Goal: Book appointment/travel/reservation

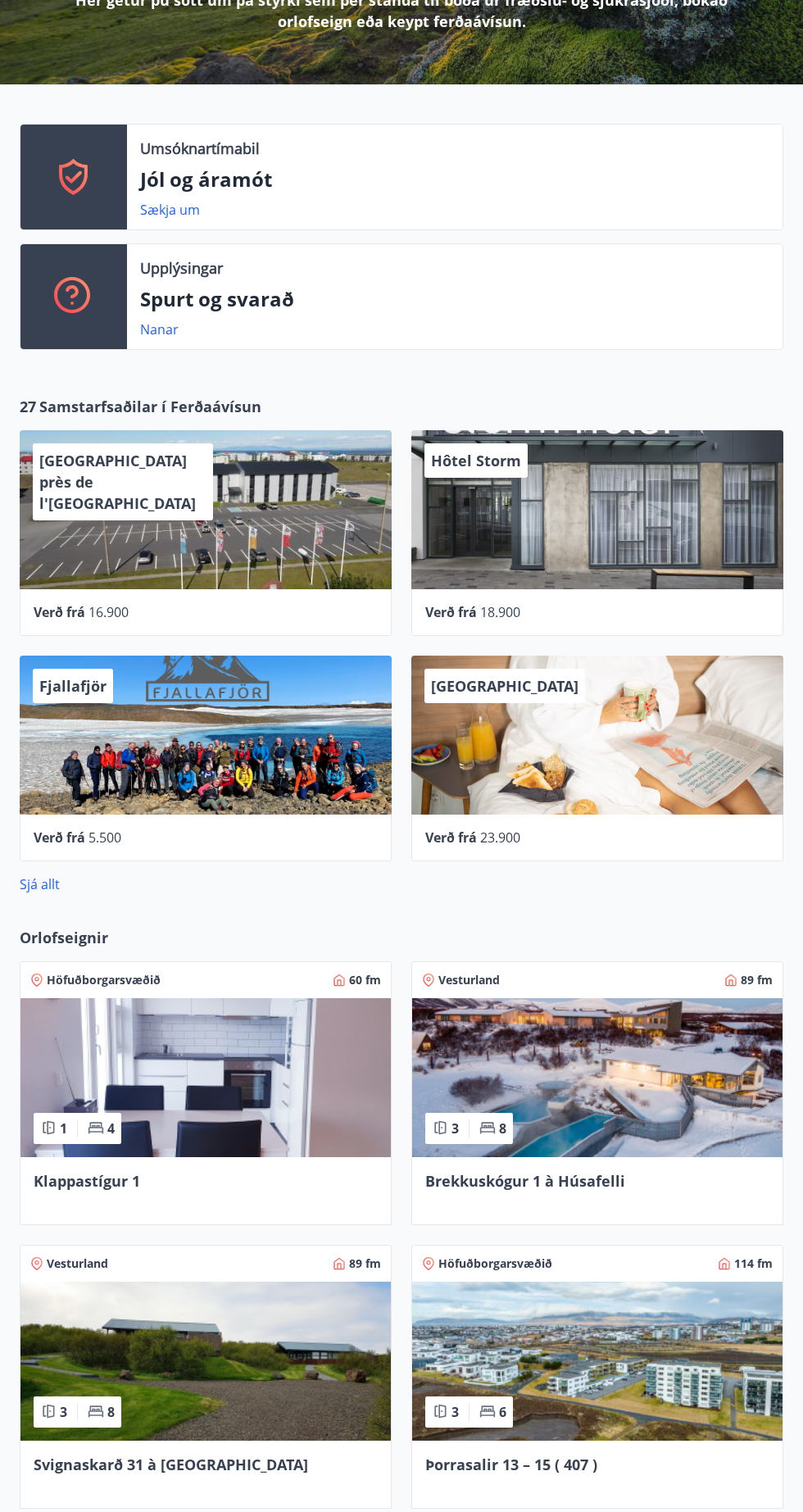
scroll to position [287, 0]
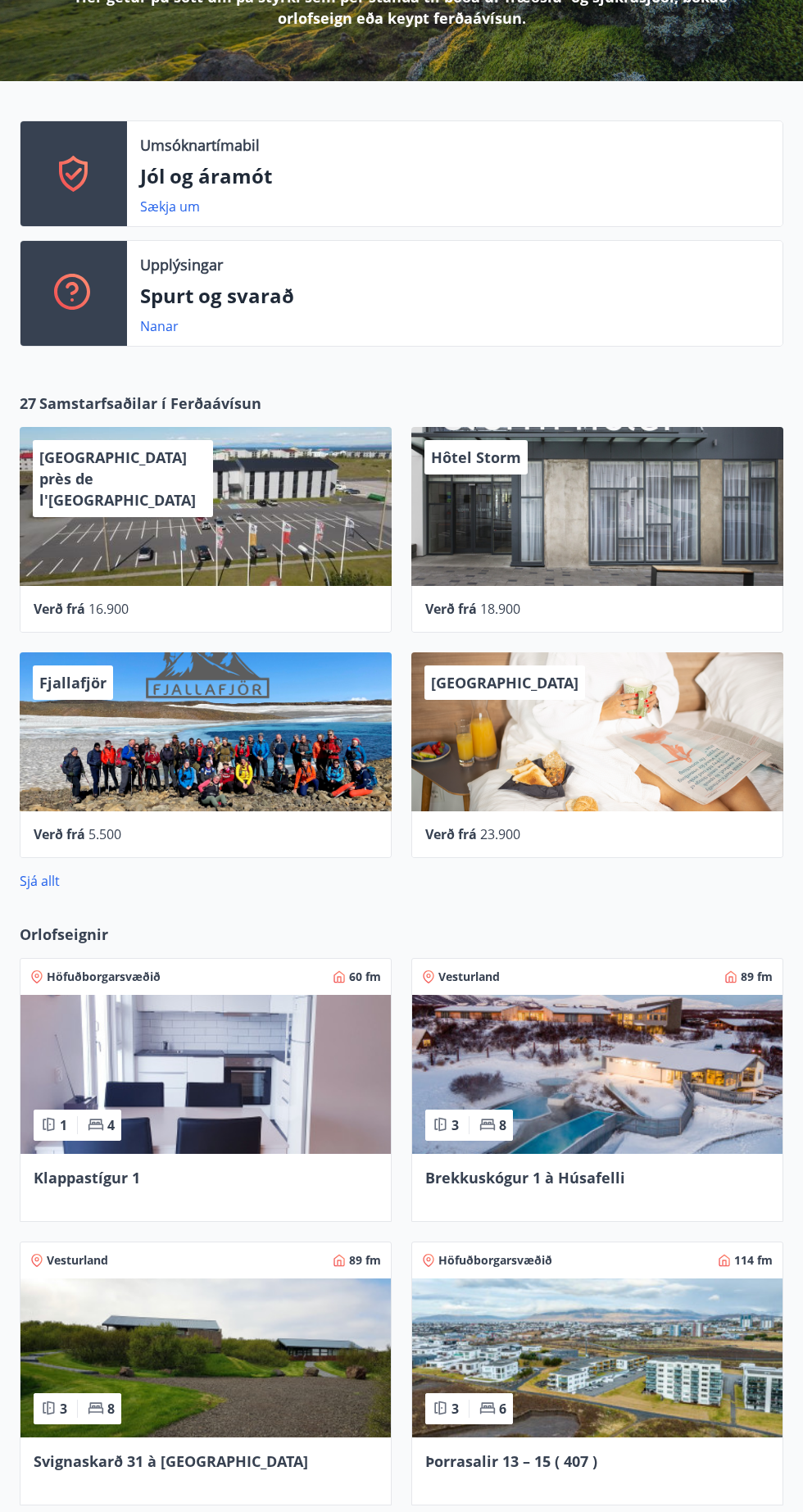
click at [339, 1091] on img at bounding box center [206, 1074] width 370 height 159
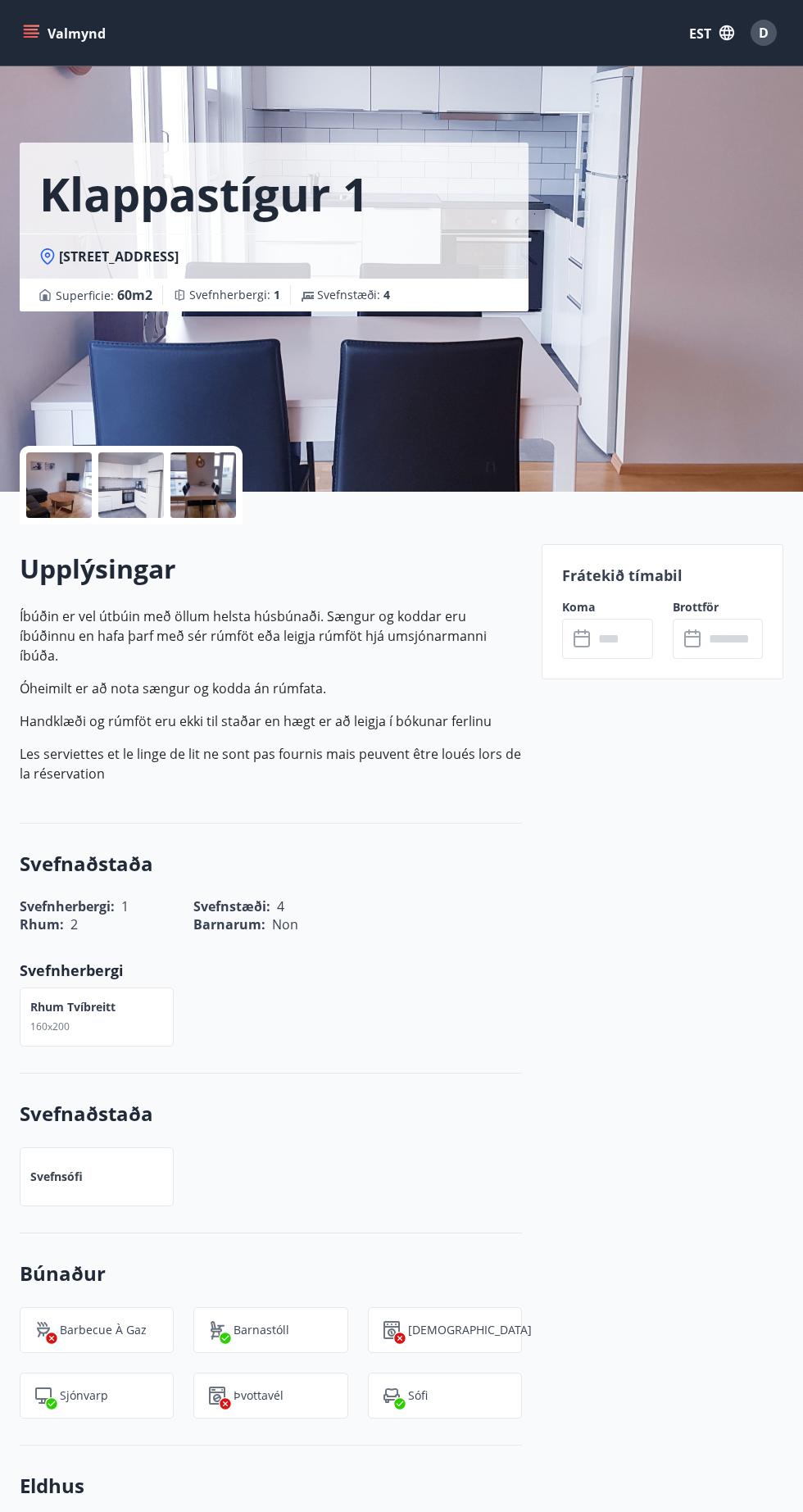
click at [617, 630] on input "text" at bounding box center [622, 638] width 59 height 40
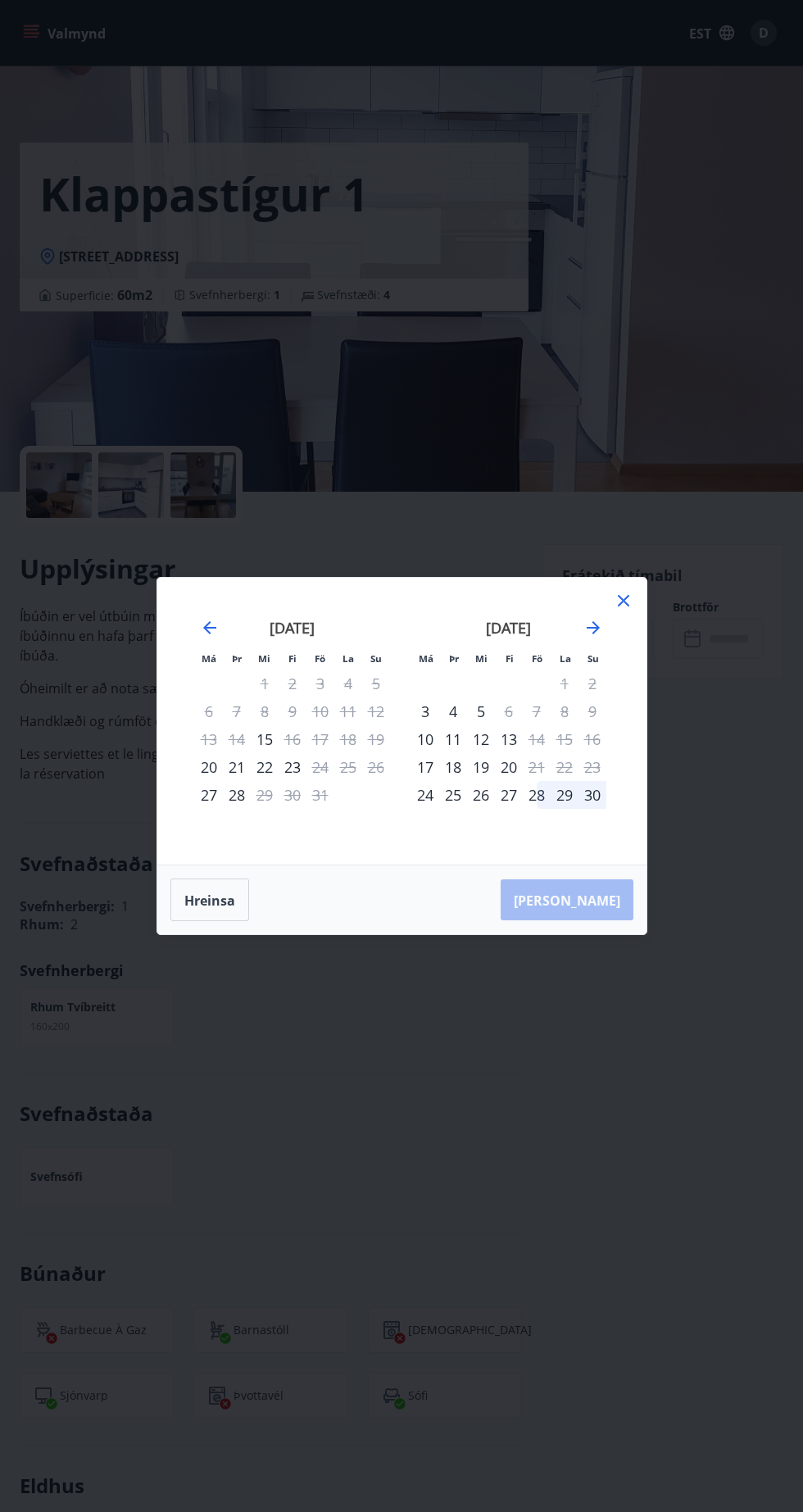
click at [622, 602] on icon at bounding box center [622, 601] width 3 height 3
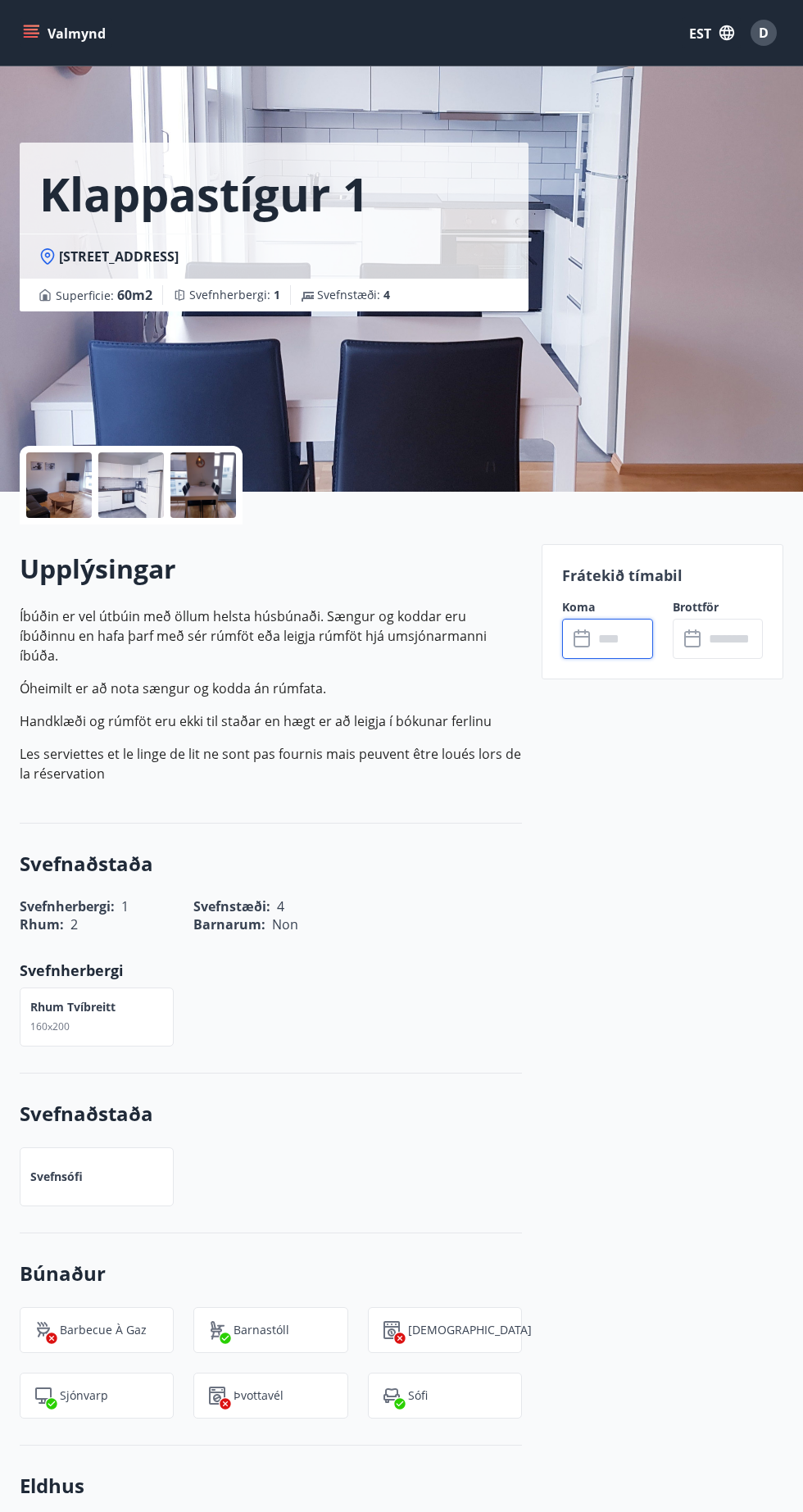
click at [643, 632] on input "text" at bounding box center [622, 638] width 59 height 40
click at [625, 622] on input "text" at bounding box center [622, 638] width 59 height 40
click at [714, 642] on input "text" at bounding box center [733, 638] width 59 height 40
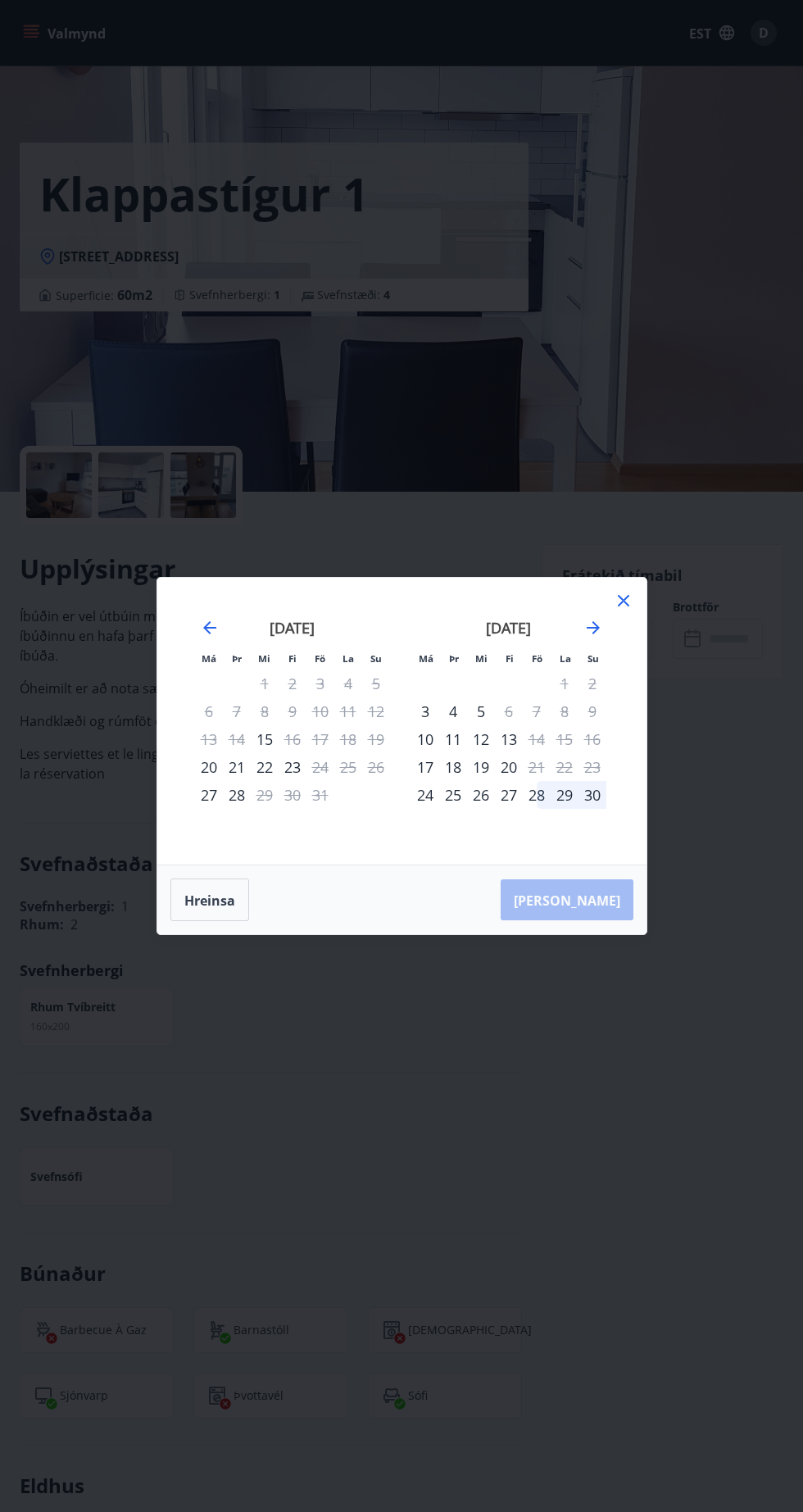
click at [608, 1207] on div "Má Þr Mi Fi Fö La Su Má Þr Mi Fi Fö La Su [DATE] 1 2 3 4 5 6 7 8 9 10 11 12 13 …" at bounding box center [402, 756] width 803 height 1512
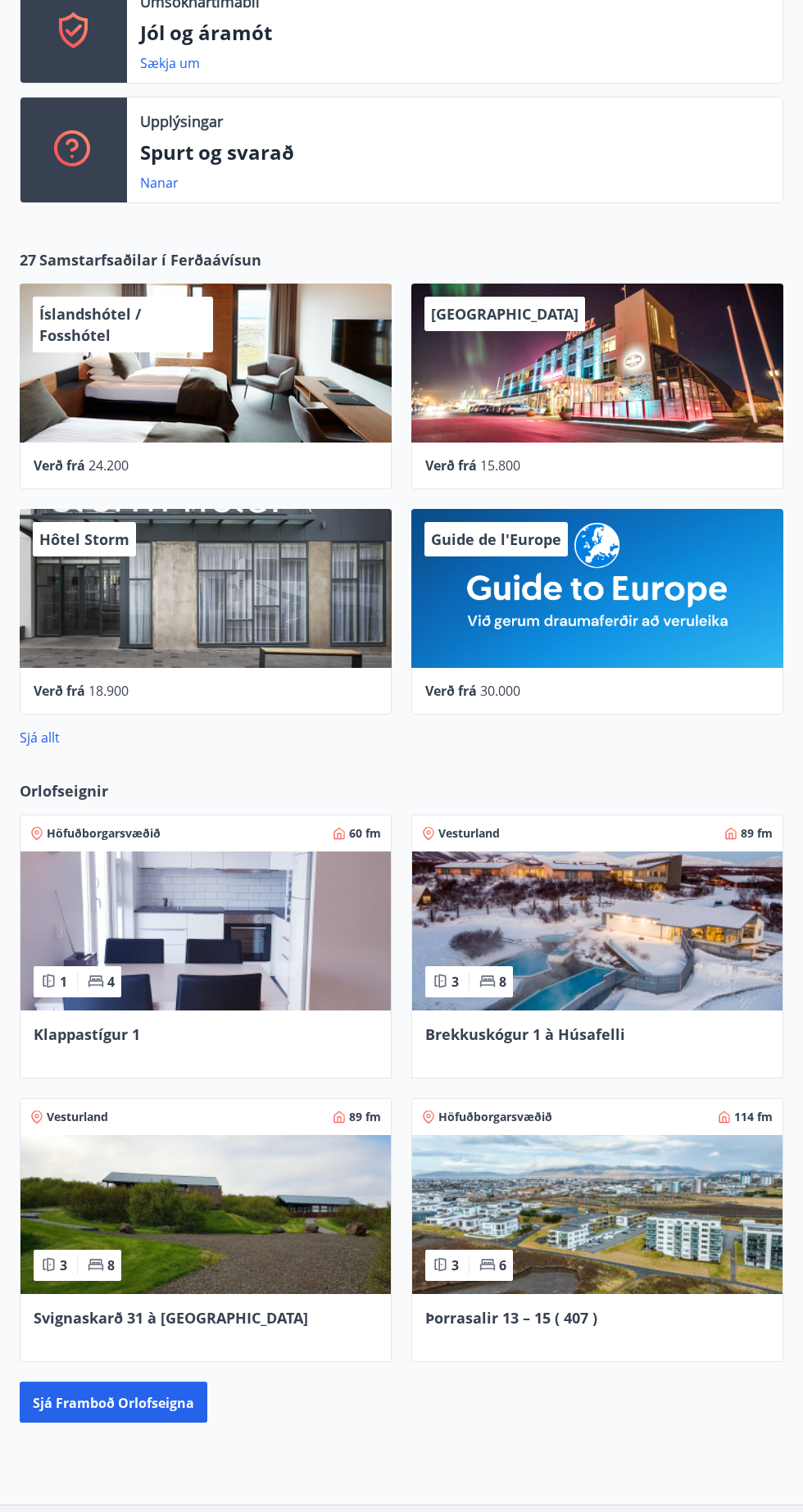
scroll to position [448, 0]
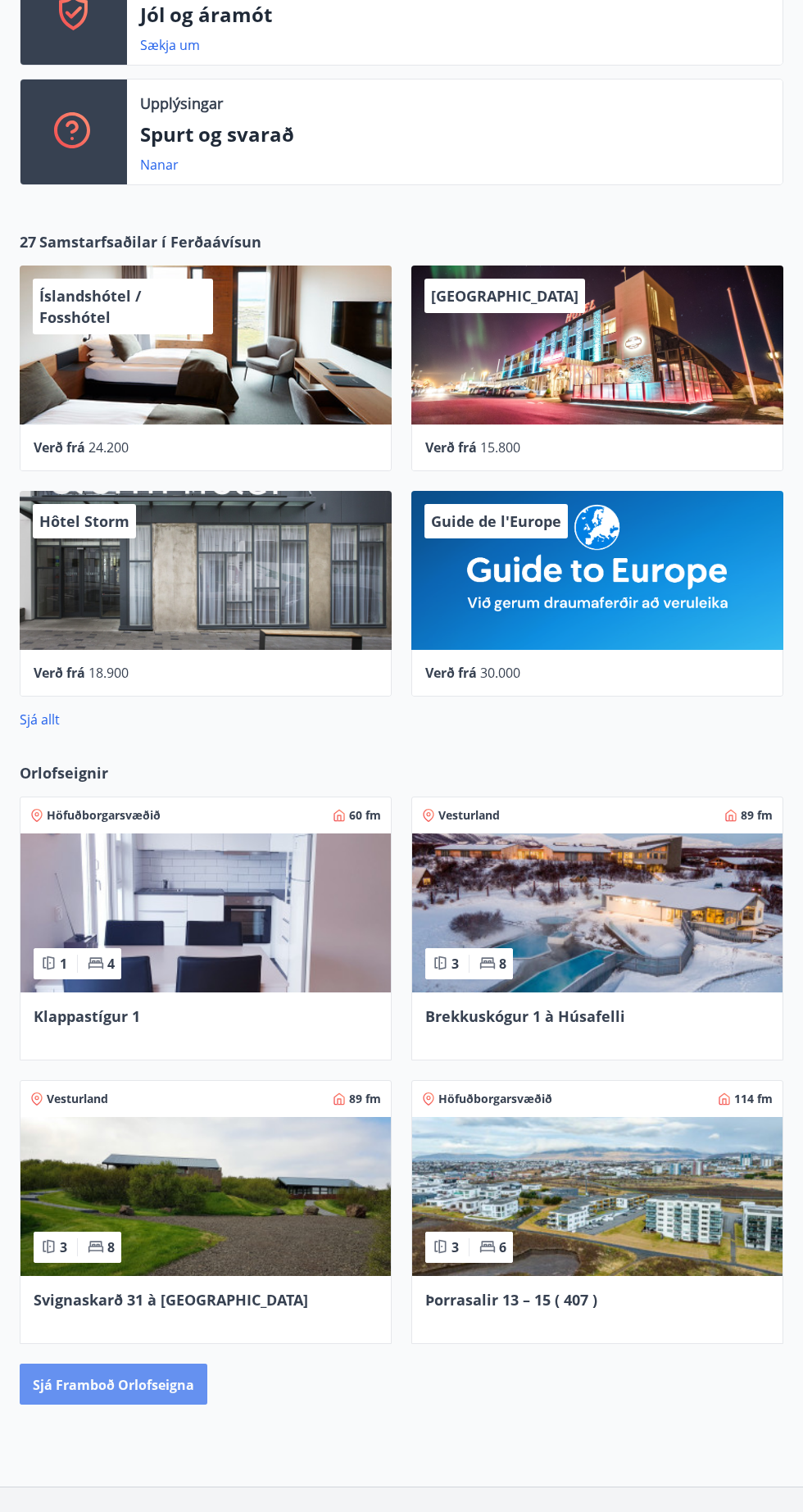
click at [167, 1385] on font "Sjá framboð orlofseigna" at bounding box center [113, 1385] width 161 height 18
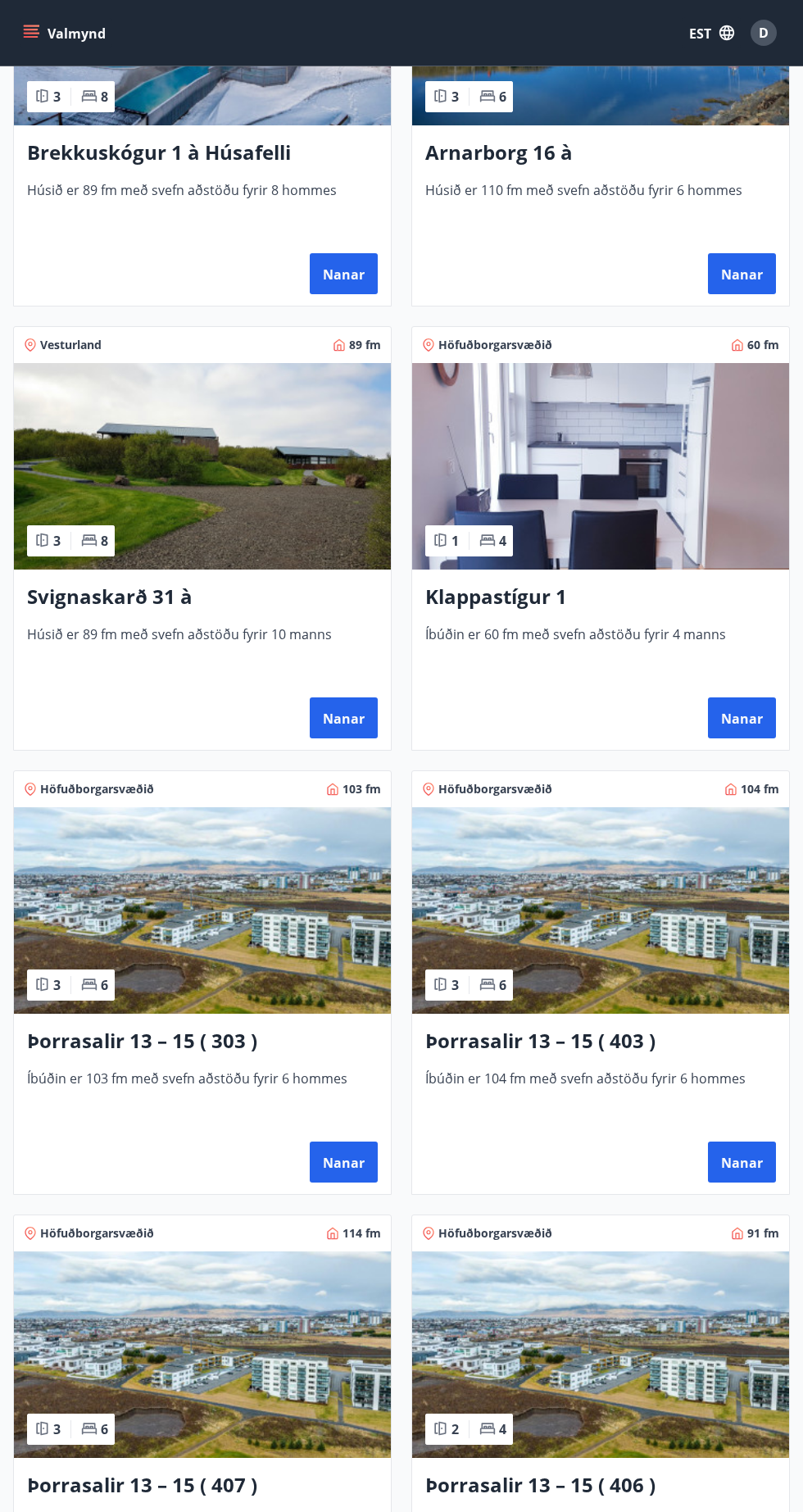
scroll to position [498, 0]
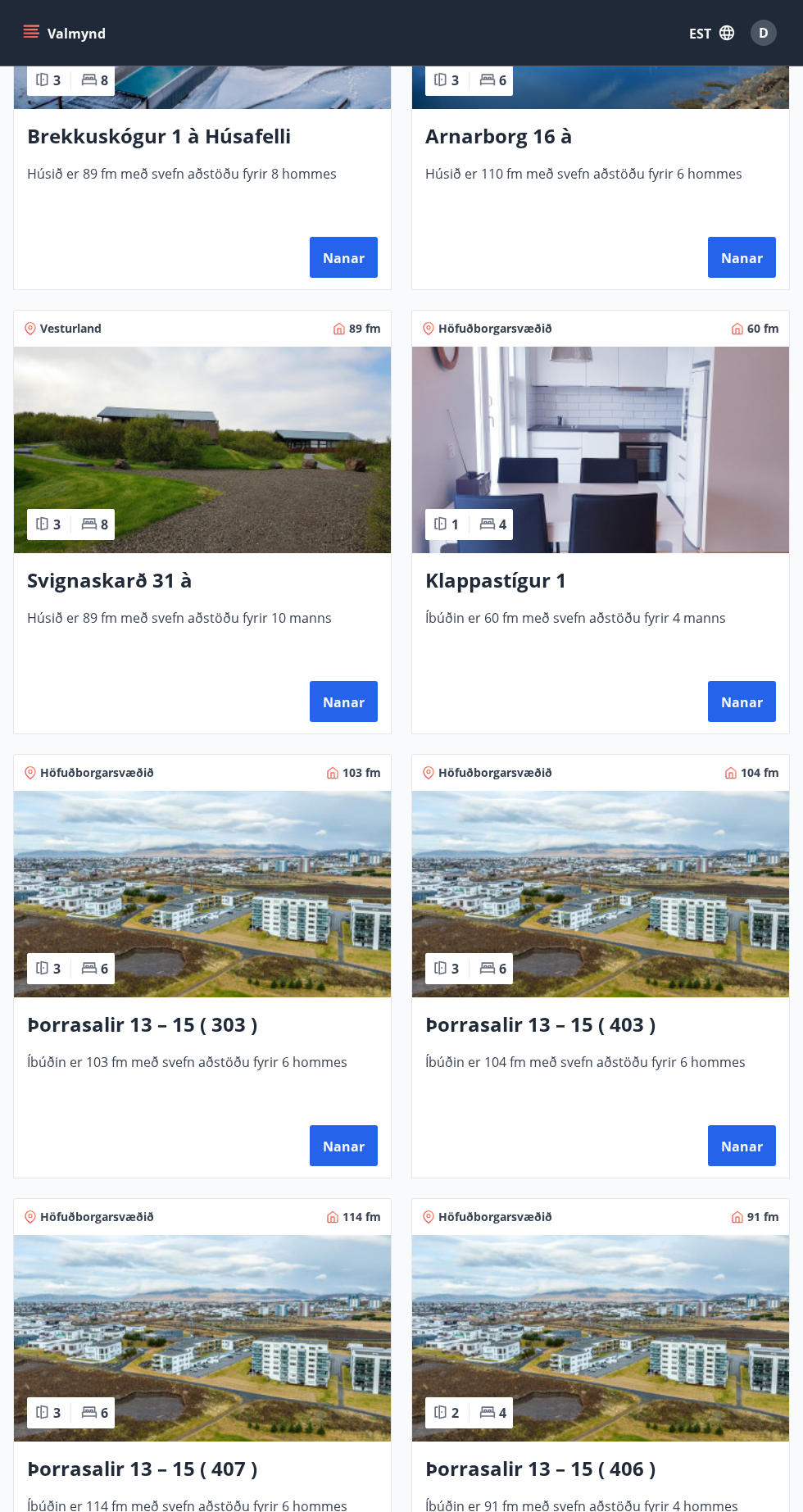
click at [262, 858] on img at bounding box center [202, 894] width 377 height 207
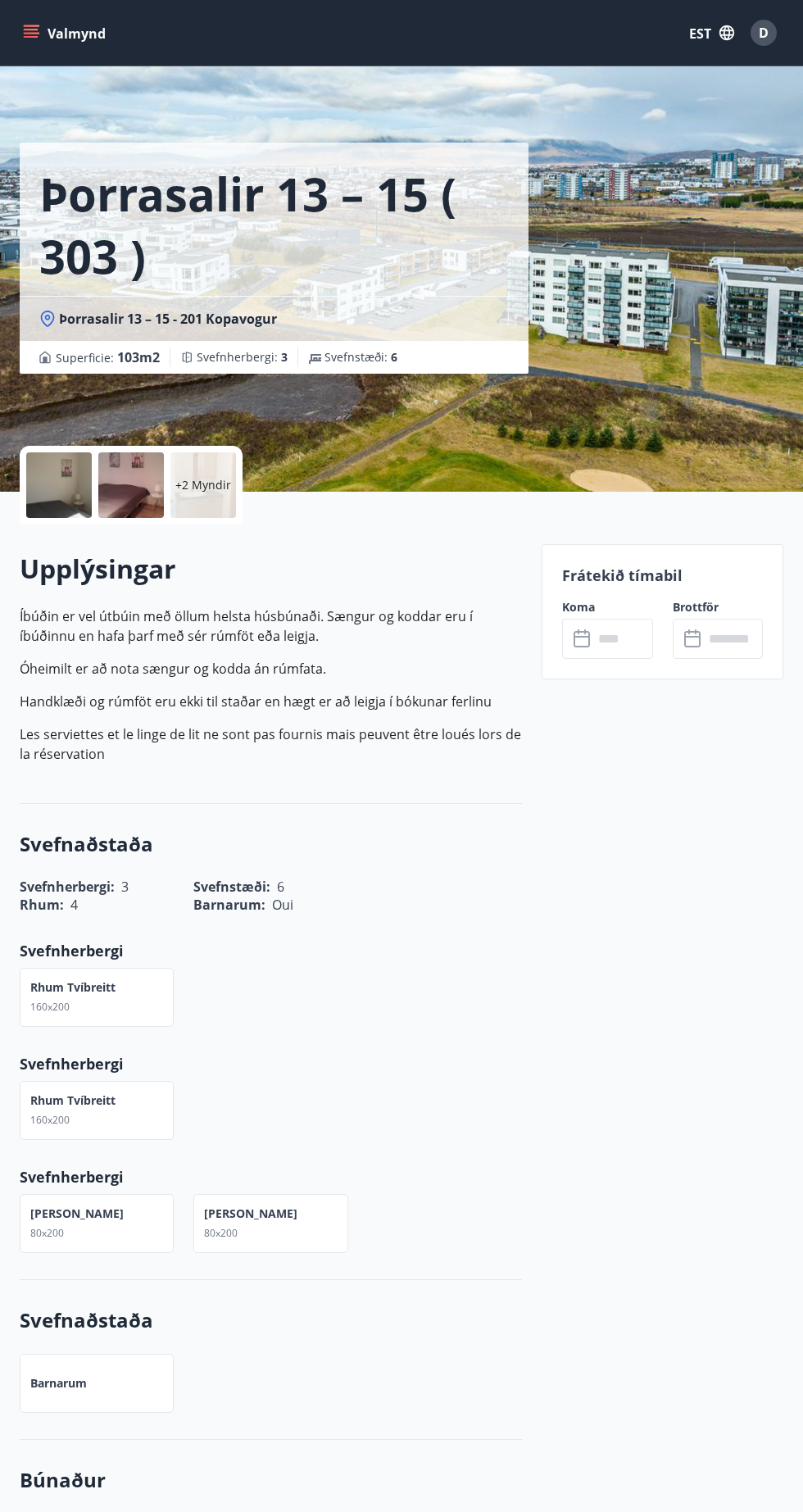
scroll to position [6, 0]
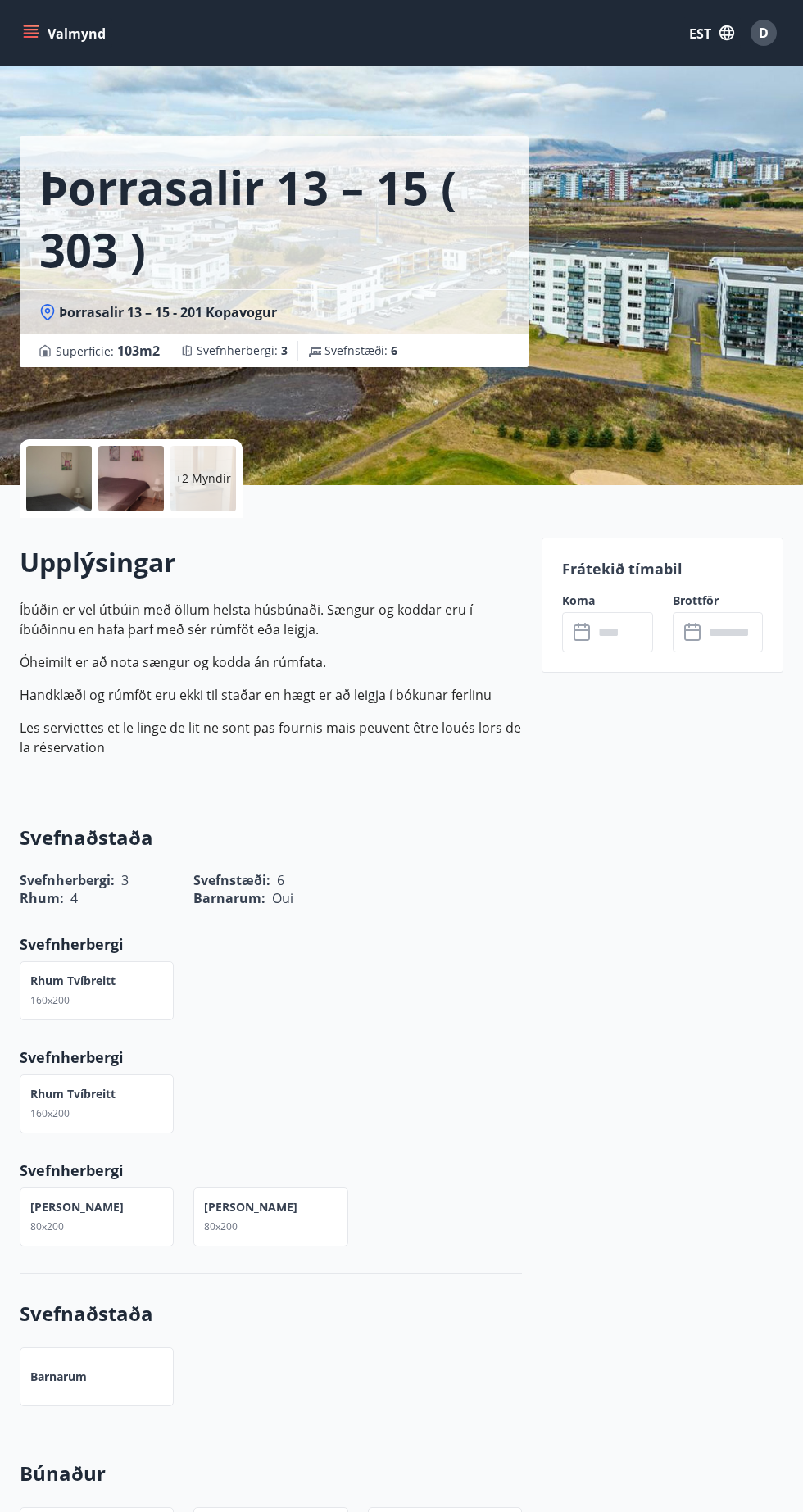
click at [616, 625] on input "text" at bounding box center [622, 631] width 59 height 40
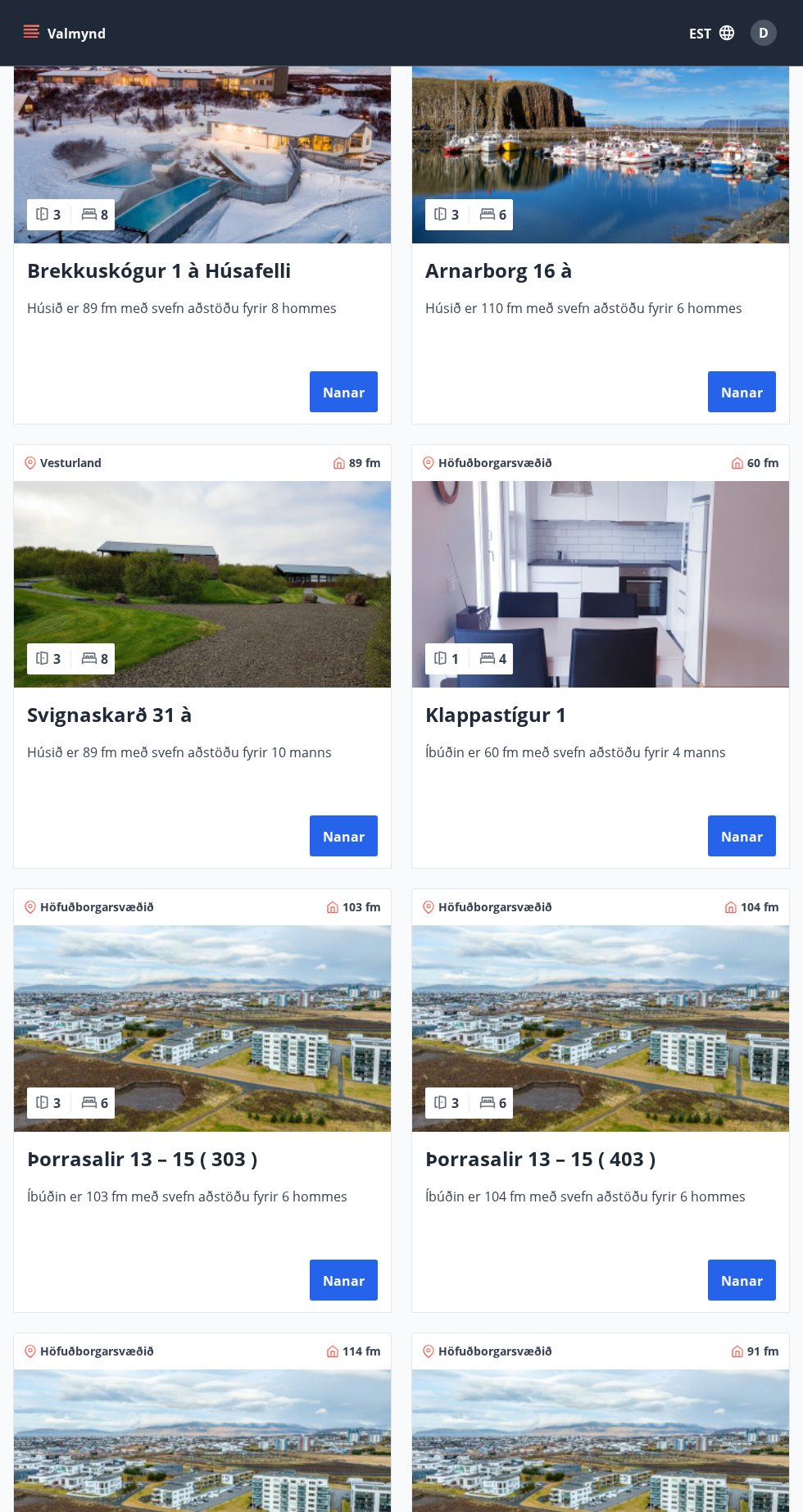
scroll to position [369, 0]
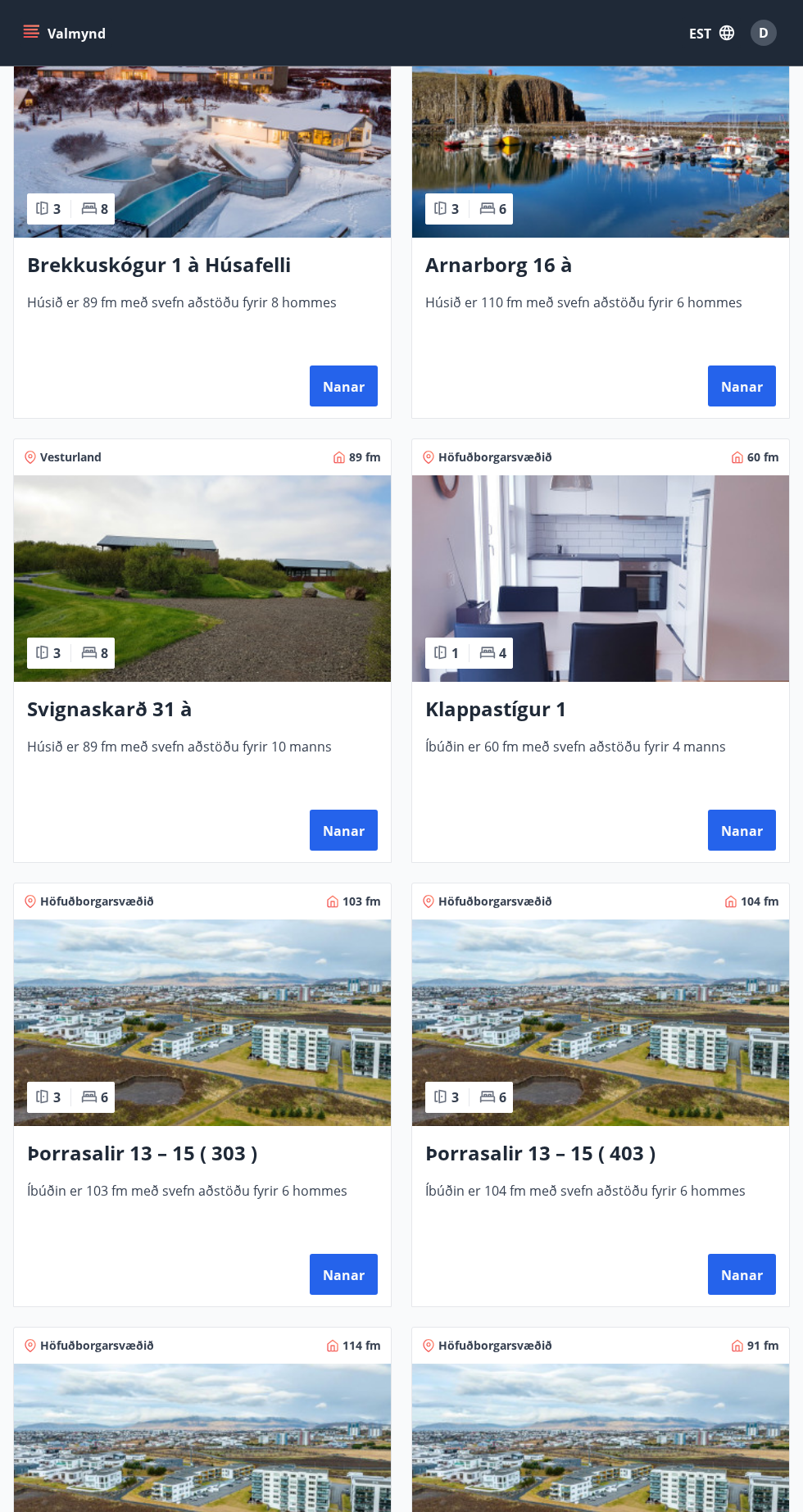
click at [677, 1075] on img at bounding box center [600, 1023] width 377 height 207
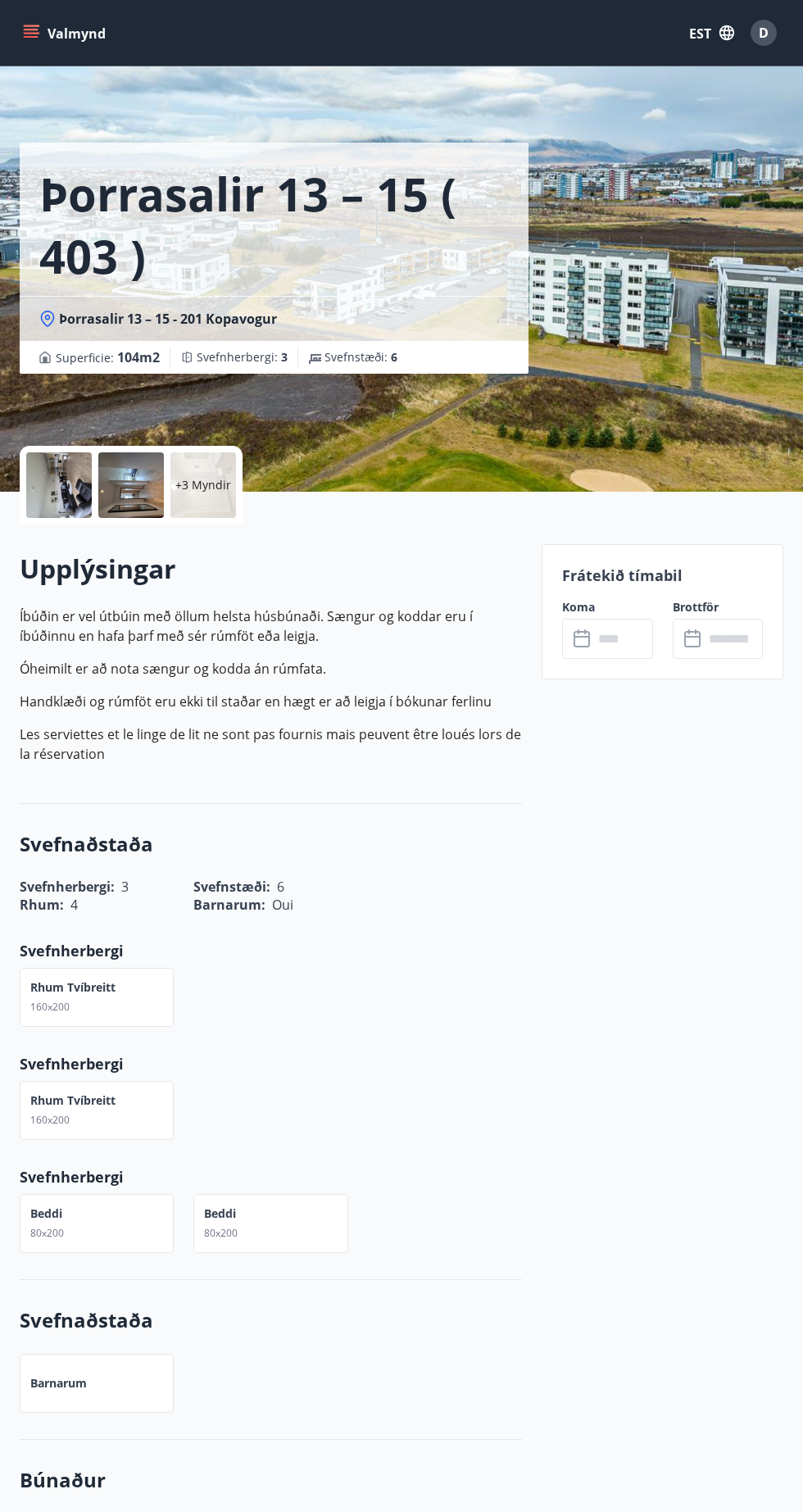
click at [621, 619] on input "text" at bounding box center [622, 638] width 59 height 40
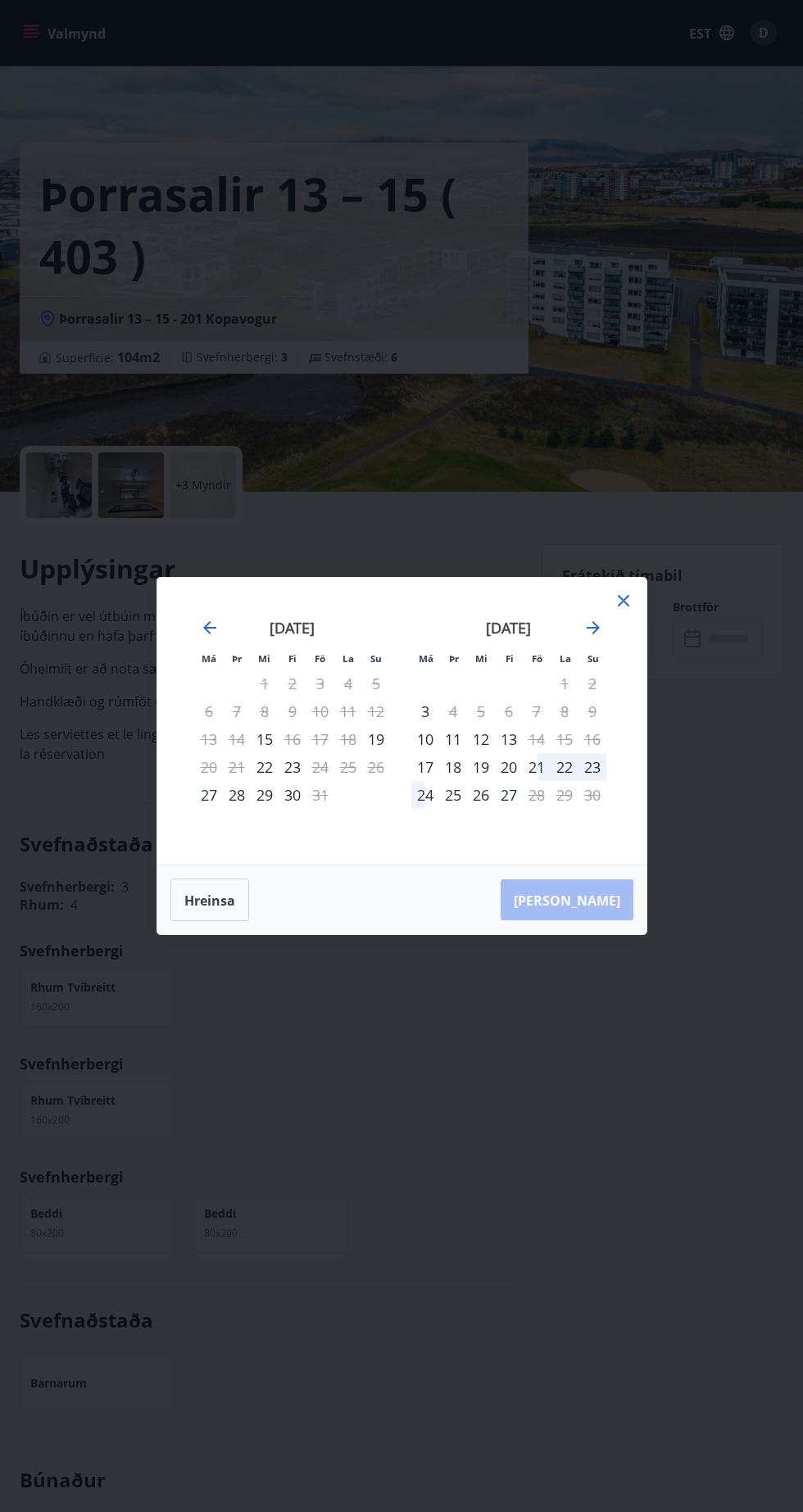
click at [643, 662] on div "Má Þr Mi Fi Fö La Su Má Þr Mi Fi Fö La Su [DATE] 1 2 3 4 5 6 7 8 9 10 11 12 13 …" at bounding box center [402, 721] width 489 height 287
click at [625, 611] on icon at bounding box center [623, 600] width 20 height 20
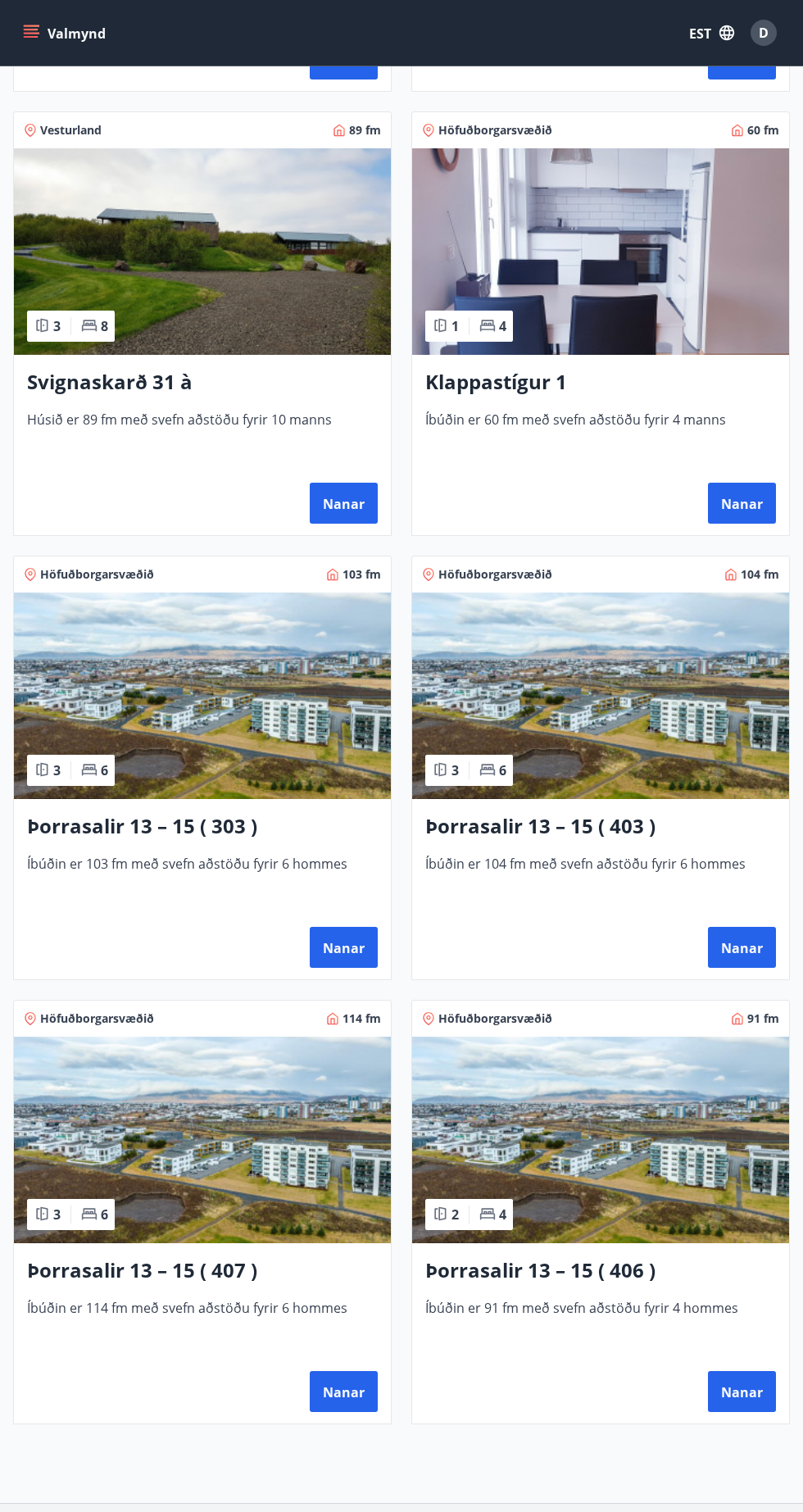
scroll to position [713, 0]
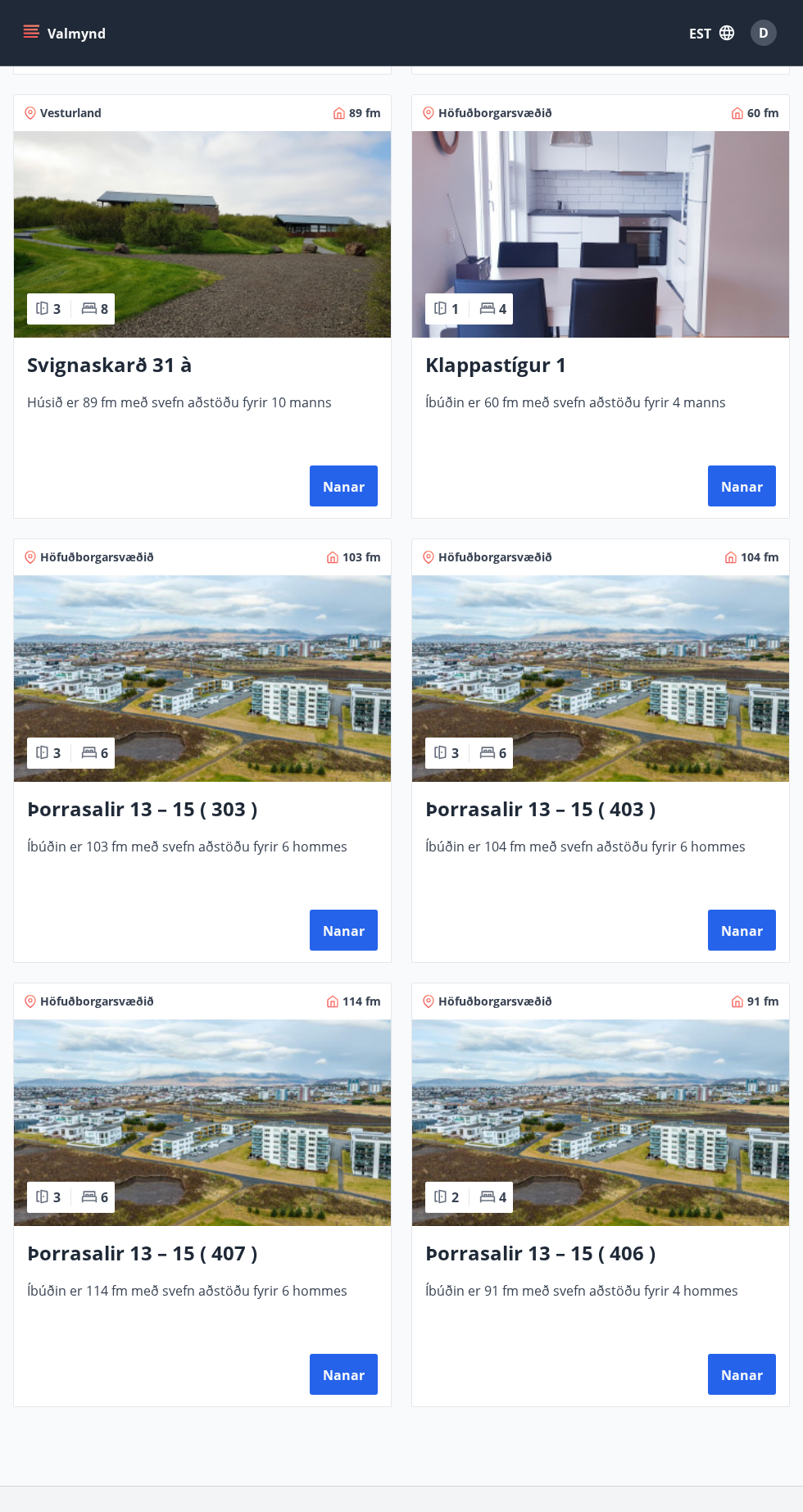
click at [346, 1365] on font "Nanar" at bounding box center [344, 1374] width 42 height 20
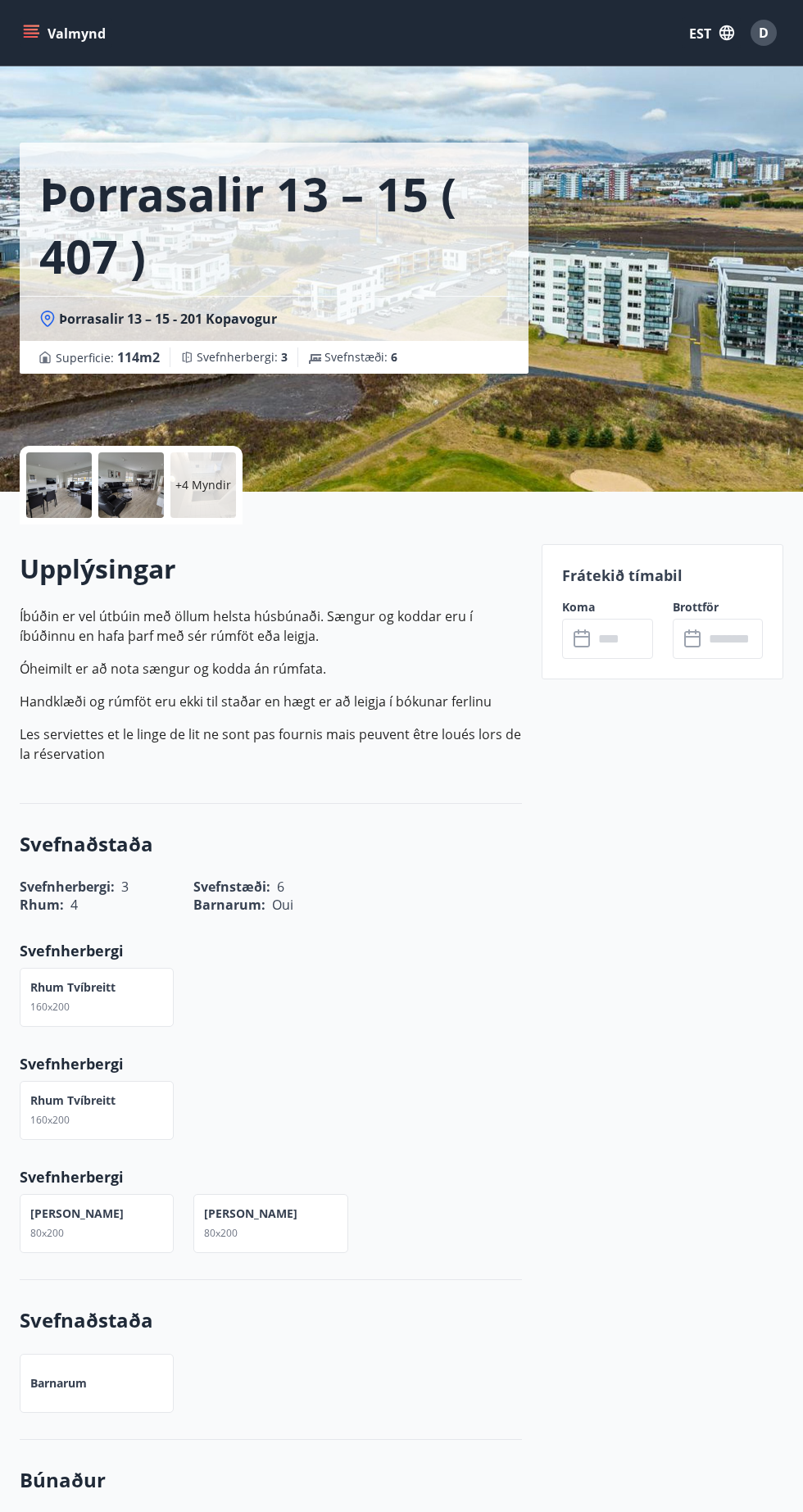
click at [608, 638] on input "text" at bounding box center [622, 638] width 59 height 40
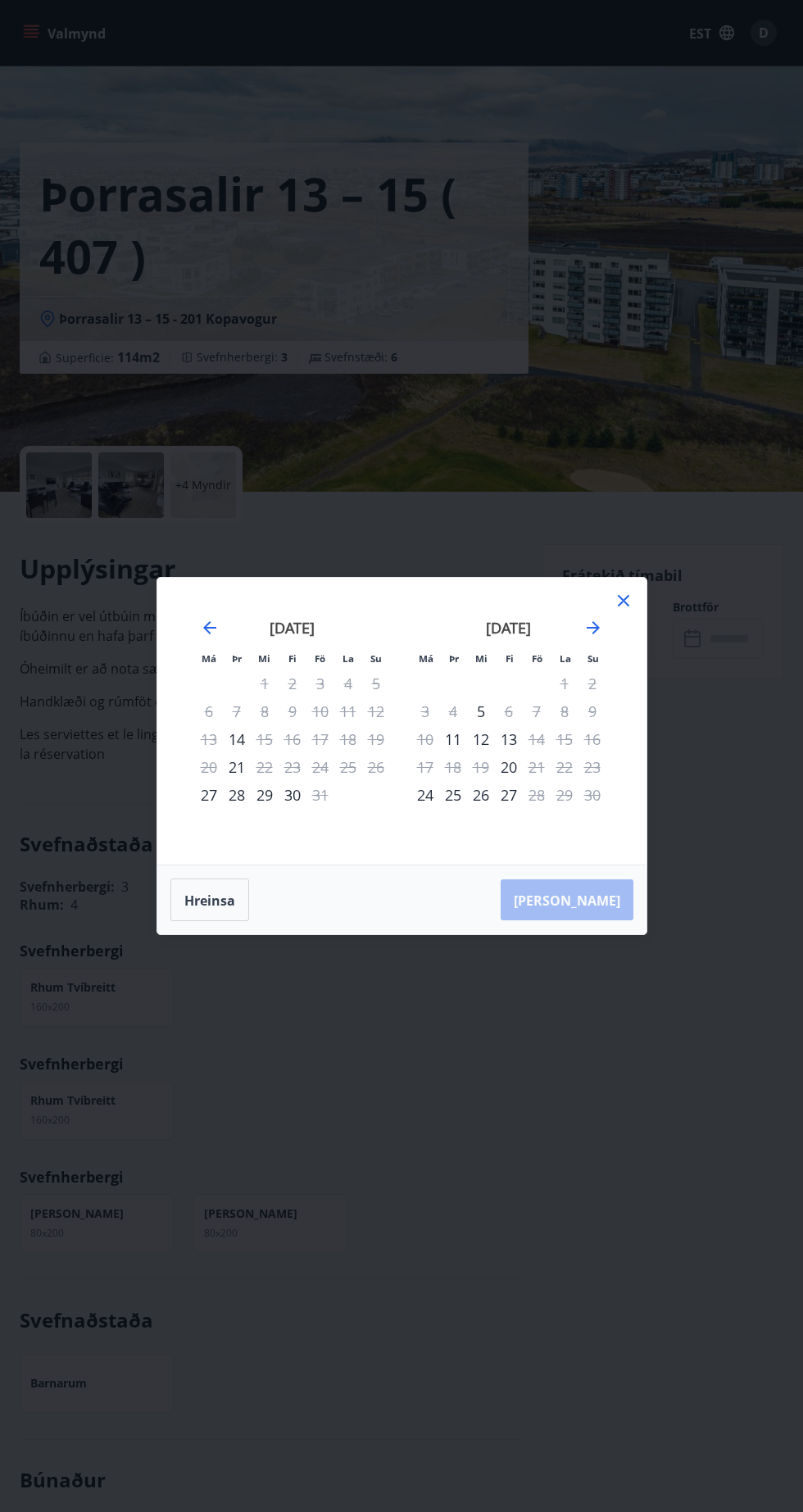
click at [622, 602] on icon at bounding box center [622, 601] width 3 height 3
click at [628, 611] on icon at bounding box center [623, 600] width 20 height 20
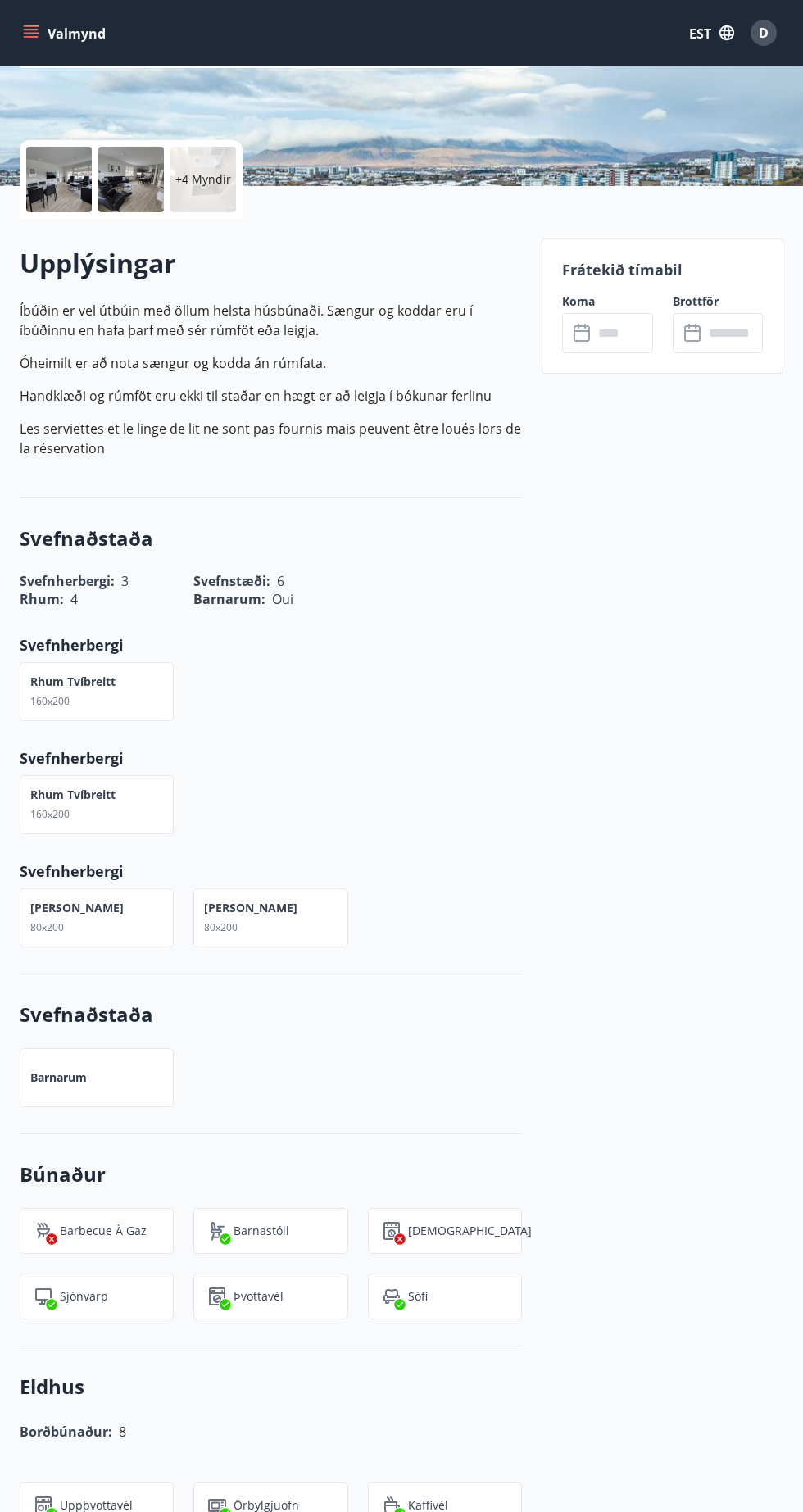
scroll to position [310, 0]
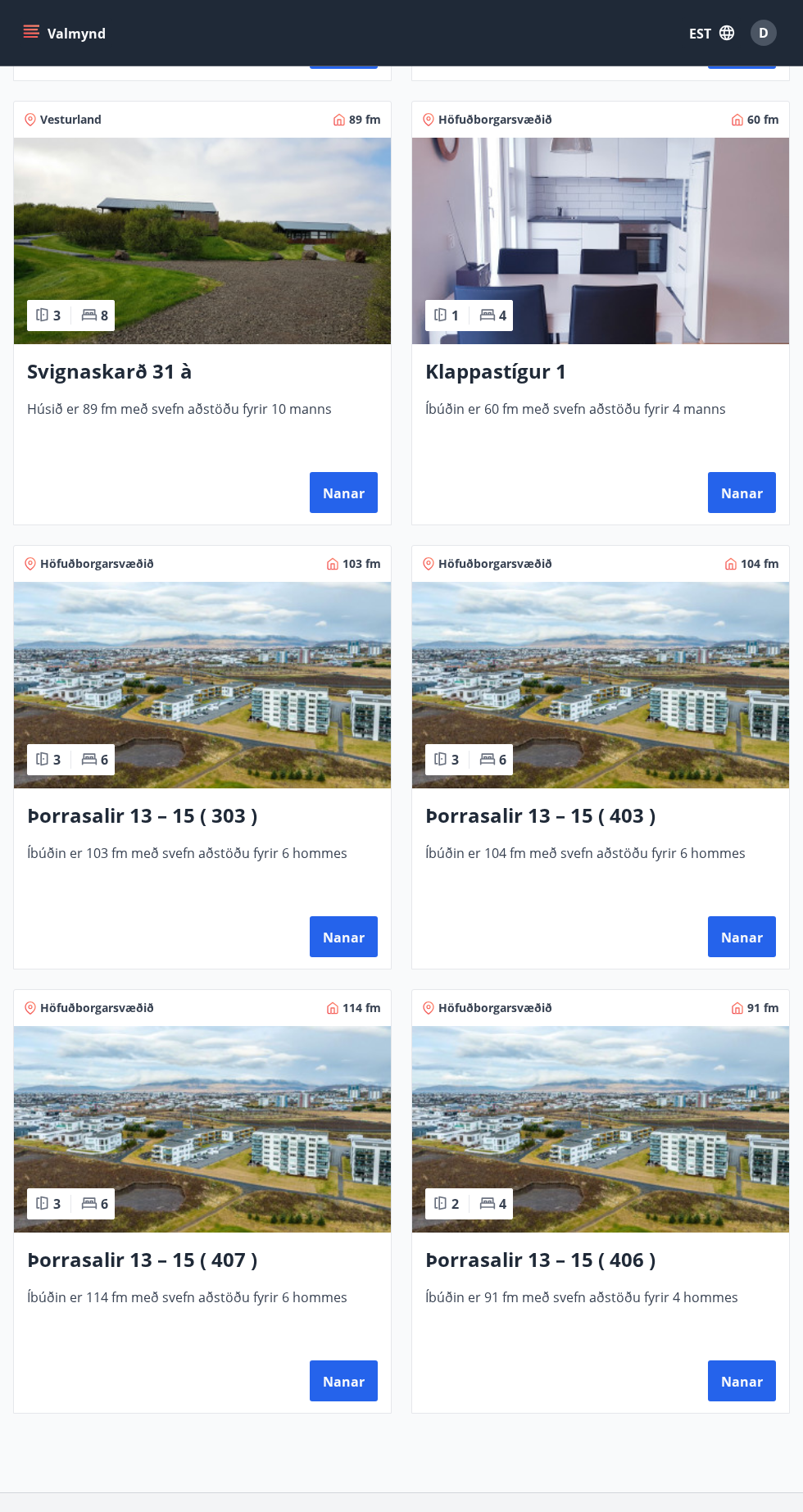
scroll to position [713, 0]
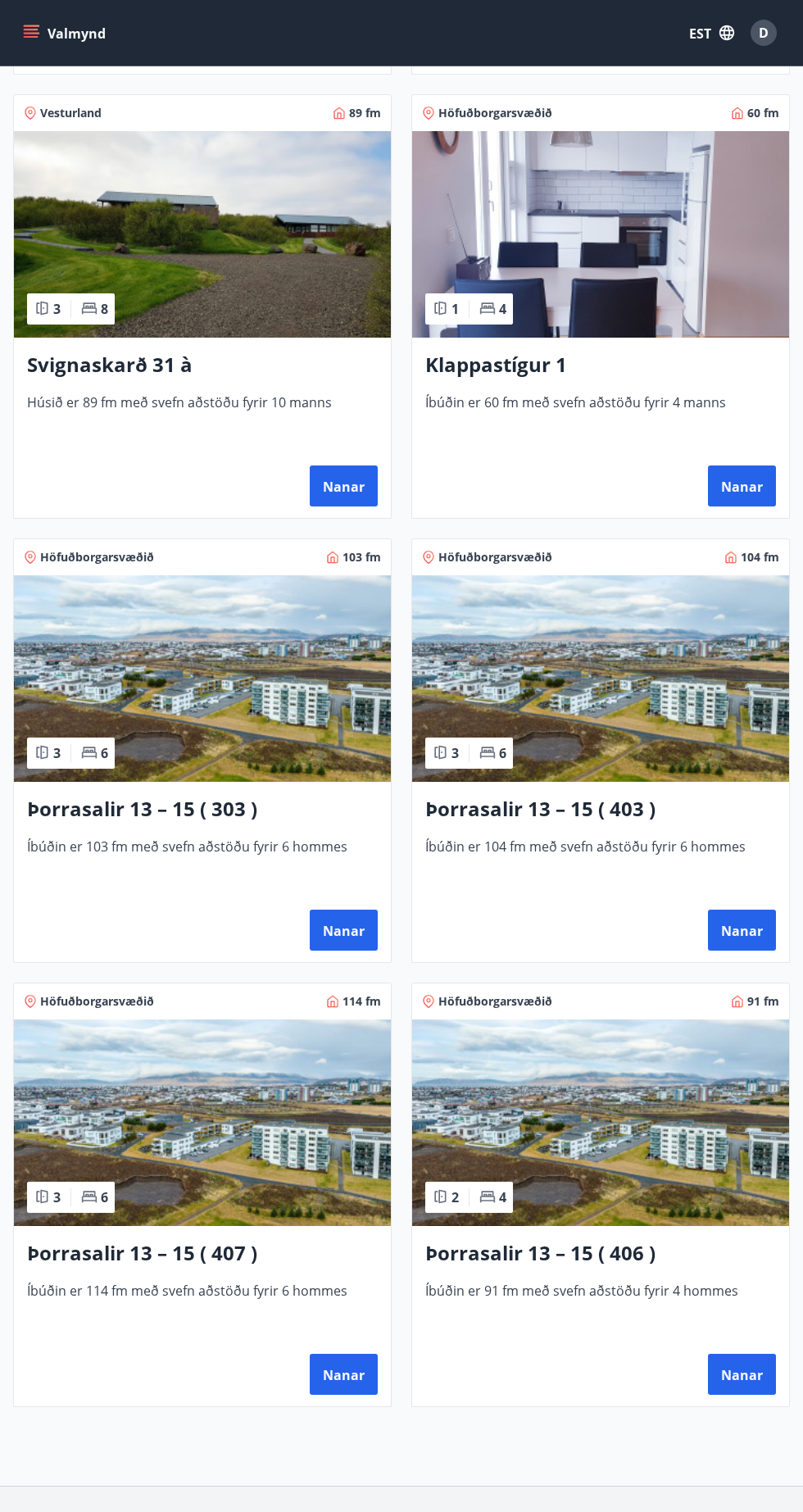
click at [753, 1371] on font "Nanar" at bounding box center [742, 1375] width 42 height 18
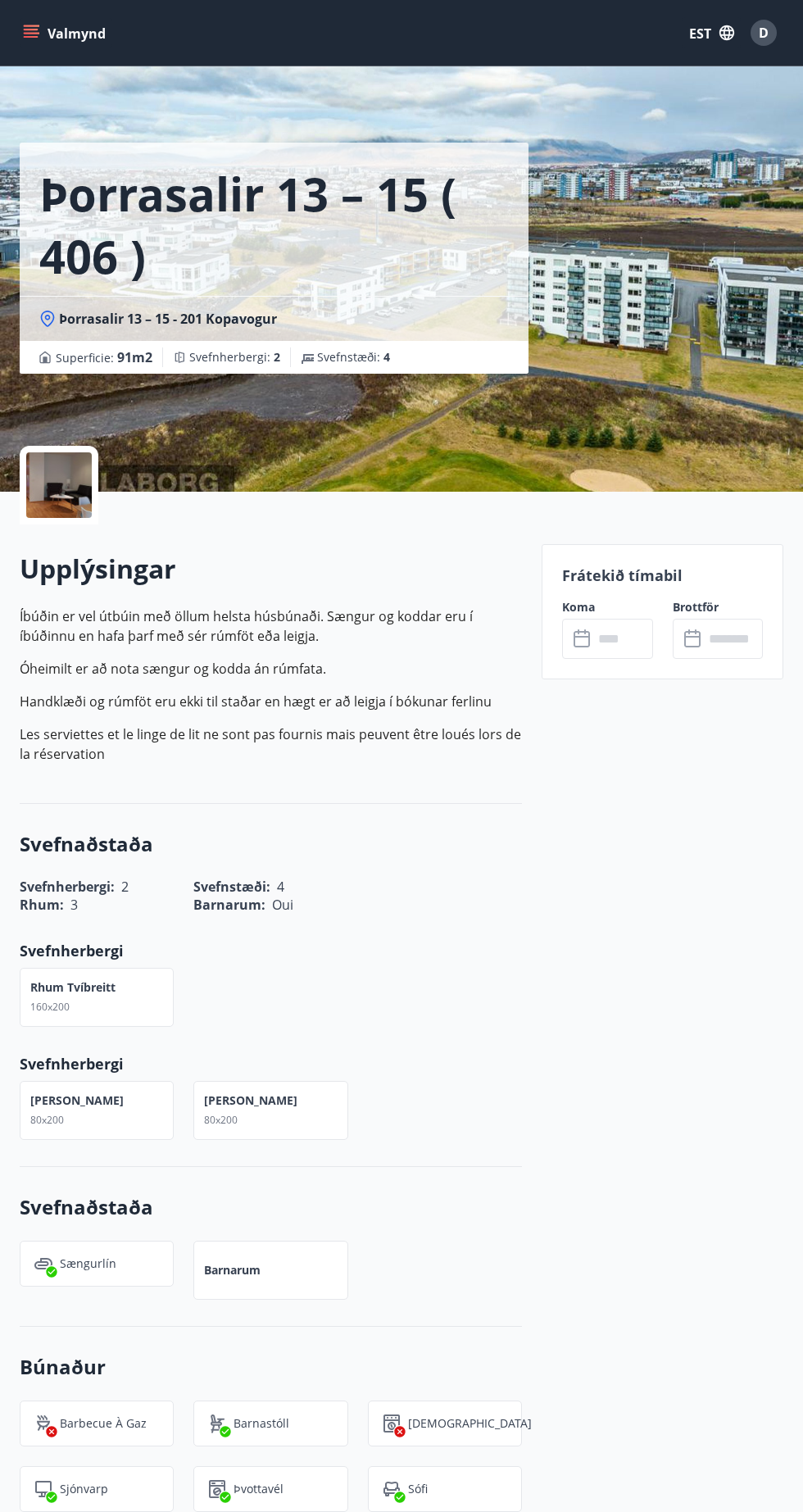
click at [607, 638] on input "text" at bounding box center [622, 638] width 59 height 40
